Goal: Information Seeking & Learning: Check status

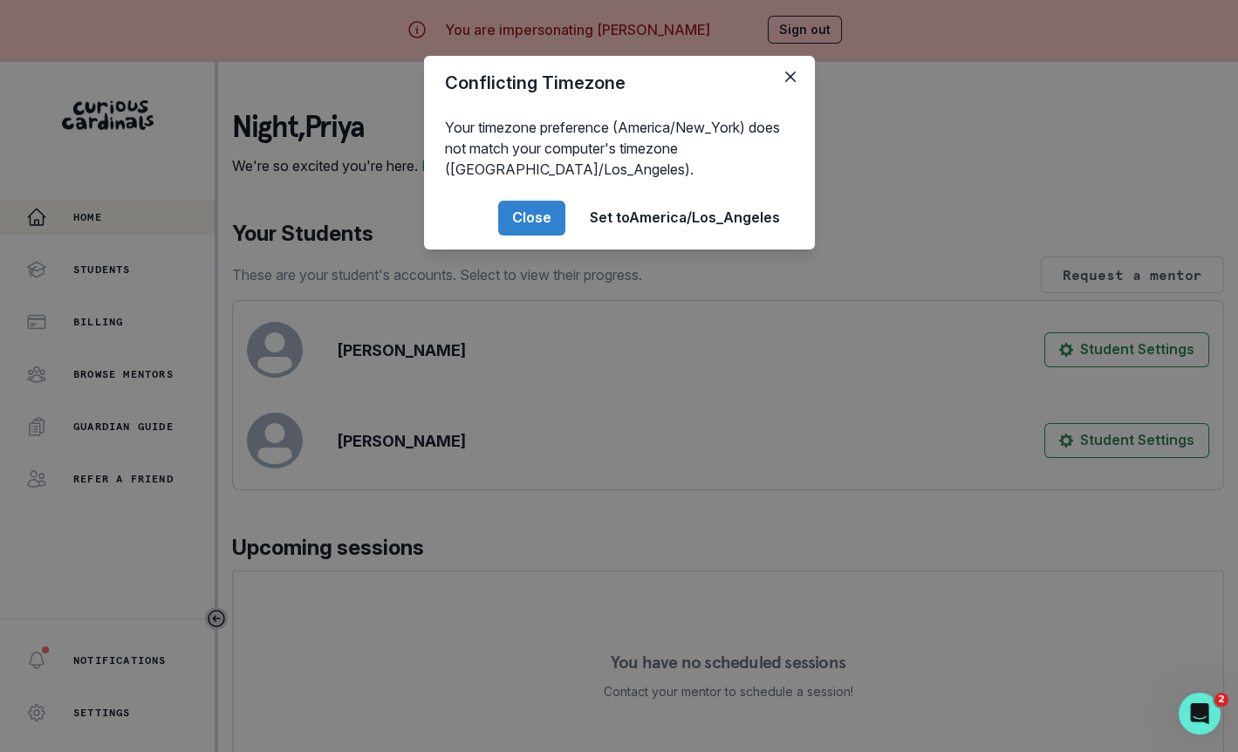
click at [389, 593] on div "Conflicting Timezone Your timezone preference (America/New_York) does not match…" at bounding box center [619, 376] width 1238 height 752
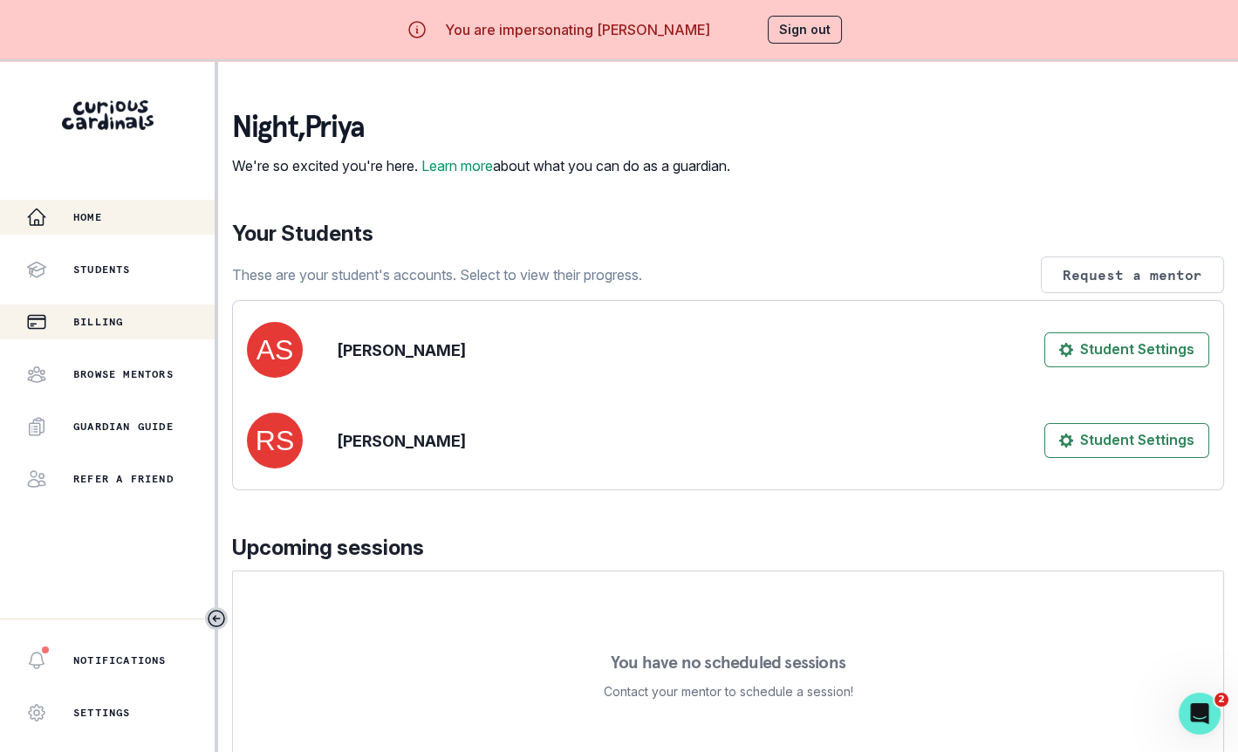
click at [160, 311] on button "Billing" at bounding box center [107, 322] width 215 height 35
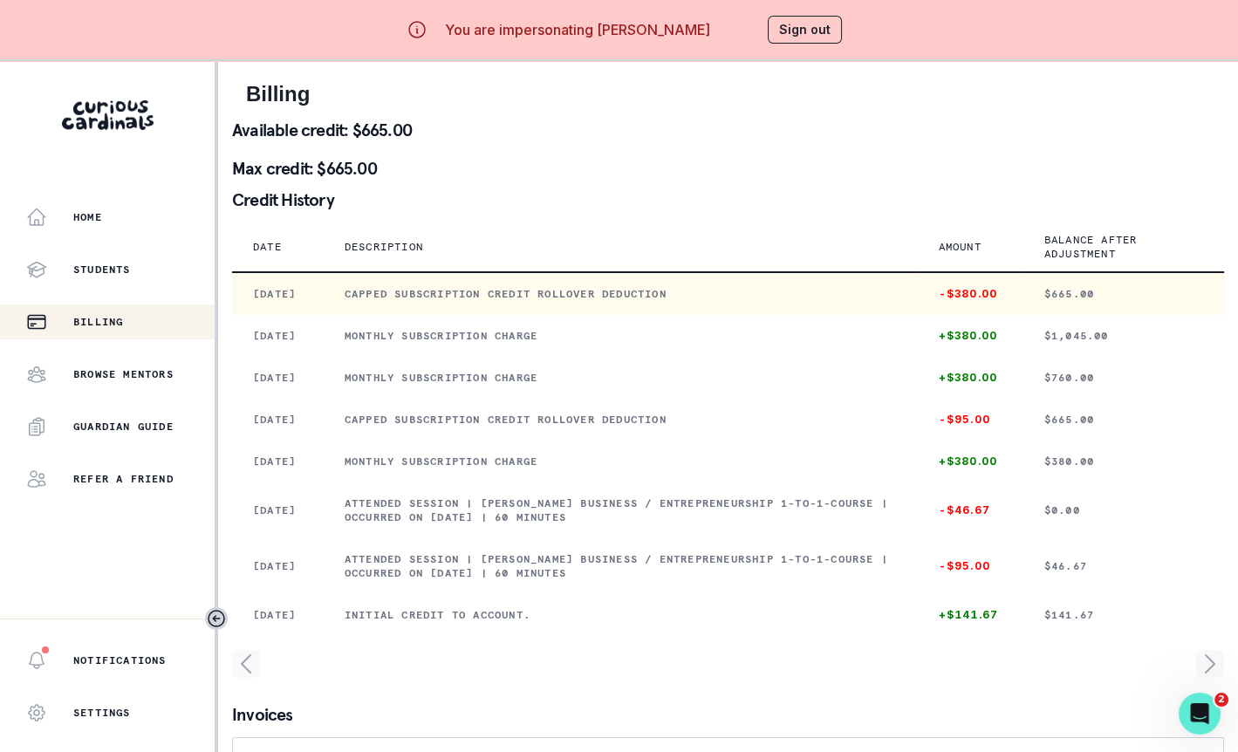
click at [526, 297] on p "Capped subscription credit rollover deduction" at bounding box center [621, 294] width 552 height 14
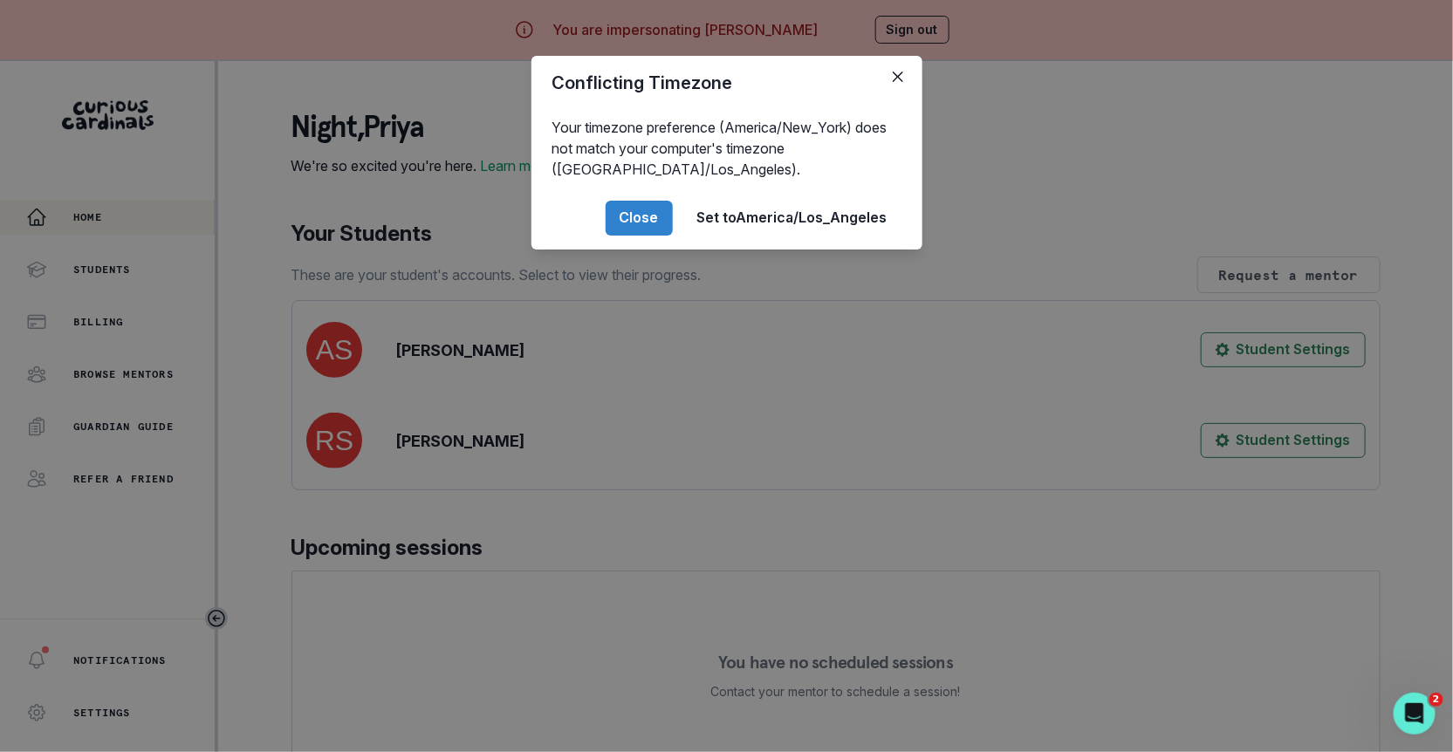
click at [469, 301] on div "Conflicting Timezone Your timezone preference (America/New_York) does not match…" at bounding box center [726, 376] width 1453 height 752
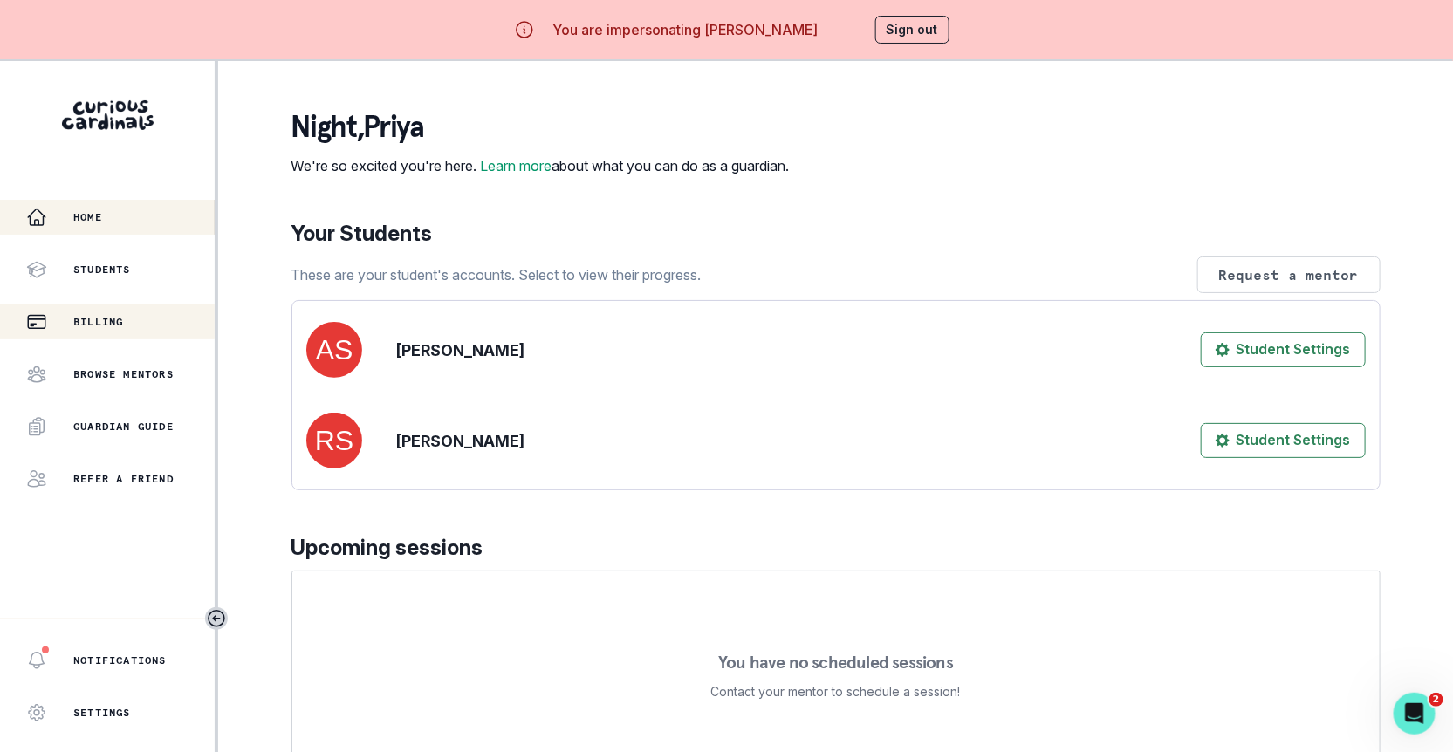
click at [183, 310] on button "Billing" at bounding box center [107, 322] width 215 height 35
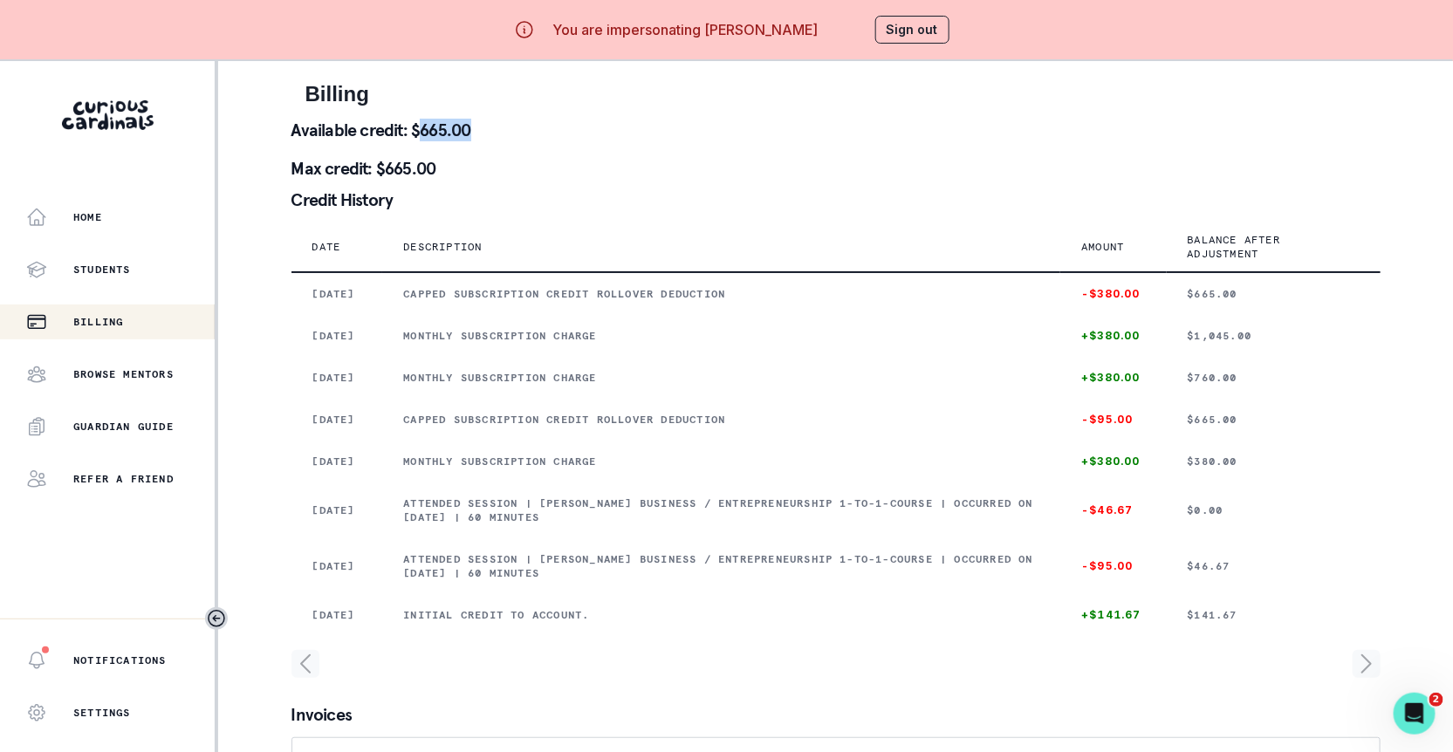
drag, startPoint x: 416, startPoint y: 124, endPoint x: 522, endPoint y: 124, distance: 105.6
click at [522, 124] on p "Available credit: $665.00" at bounding box center [835, 129] width 1089 height 17
copy p "665.00"
click at [905, 22] on button "Sign out" at bounding box center [912, 30] width 74 height 28
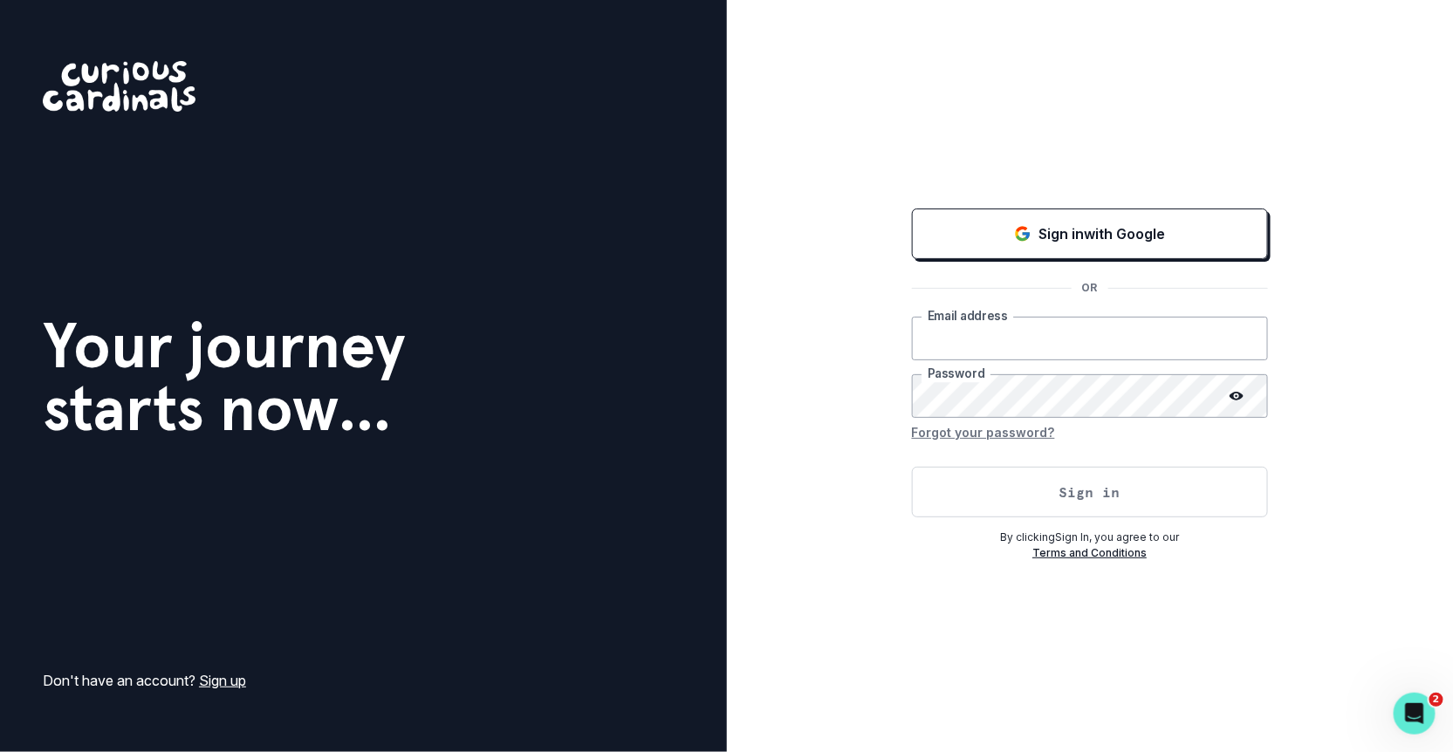
type input "[EMAIL_ADDRESS][DOMAIN_NAME]"
click at [1000, 485] on button "Sign in" at bounding box center [1090, 492] width 356 height 51
